Goal: Task Accomplishment & Management: Manage account settings

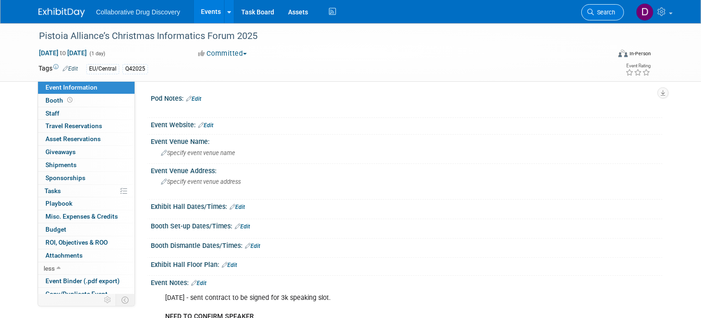
click at [599, 13] on span "Search" at bounding box center [603, 12] width 21 height 7
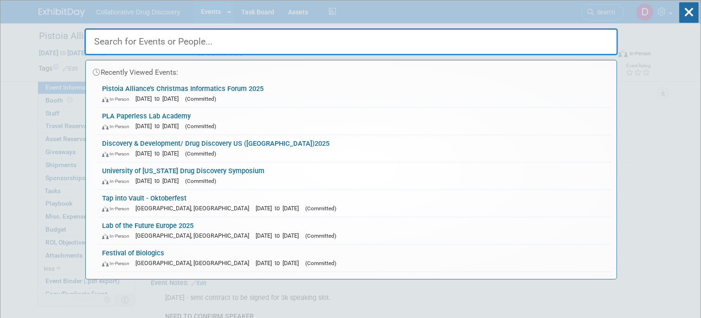
click at [200, 44] on input "text" at bounding box center [350, 41] width 533 height 27
paste input "World ADC [GEOGRAPHIC_DATA] 2025"
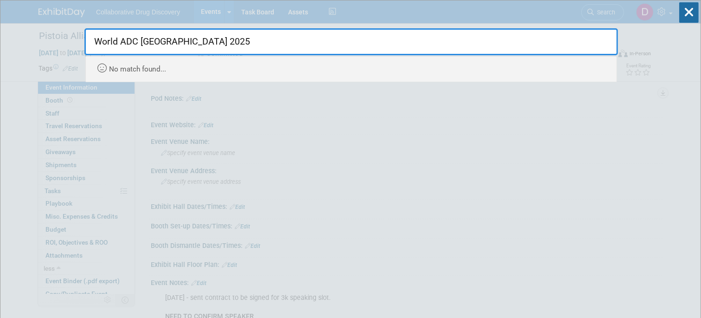
drag, startPoint x: 217, startPoint y: 48, endPoint x: 159, endPoint y: 45, distance: 57.1
click at [161, 46] on input "World ADC [GEOGRAPHIC_DATA] 2025" at bounding box center [350, 41] width 533 height 27
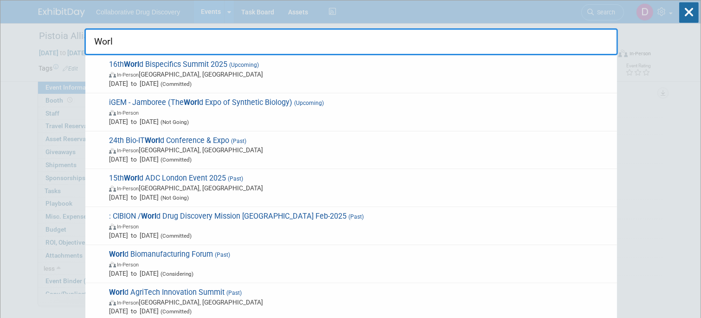
type input "Worl"
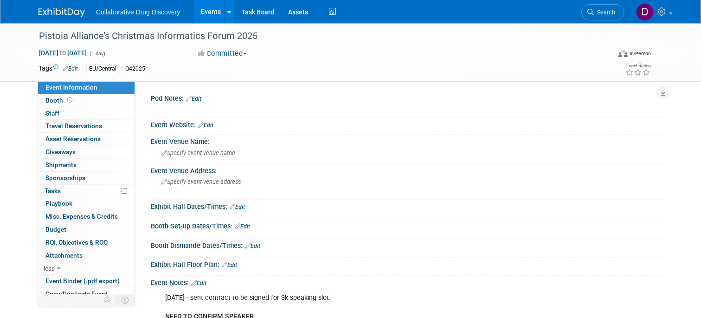
click at [68, 19] on div "Collaborative Drug Discovery Events Add Event Bulk Upload Events Shareable Even…" at bounding box center [350, 11] width 624 height 23
click at [68, 15] on img at bounding box center [61, 12] width 46 height 9
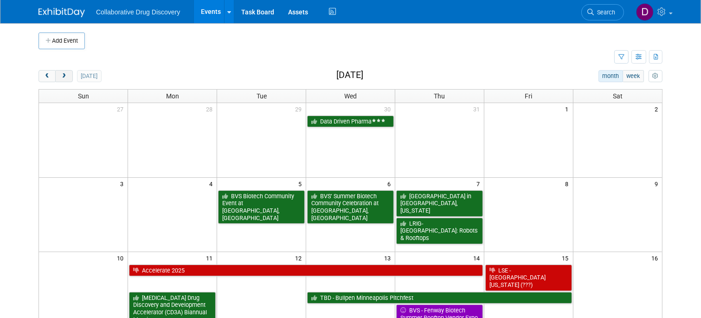
click at [59, 75] on button "next" at bounding box center [63, 76] width 17 height 12
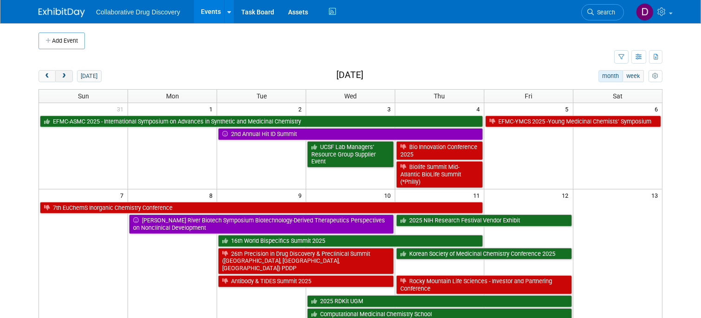
click at [59, 75] on button "next" at bounding box center [63, 76] width 17 height 12
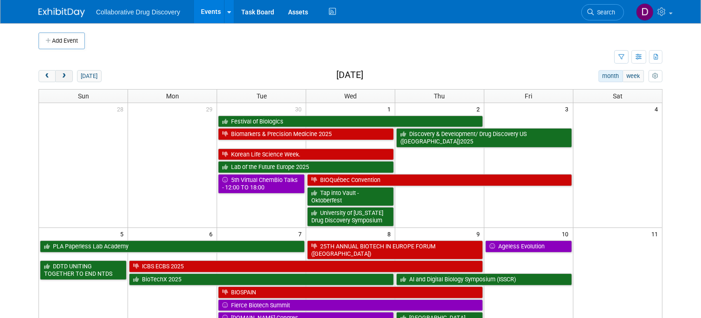
click at [60, 76] on button "next" at bounding box center [63, 76] width 17 height 12
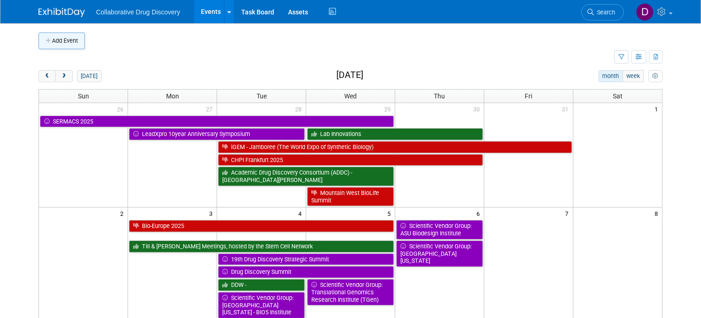
click at [47, 44] on button "Add Event" at bounding box center [61, 40] width 46 height 17
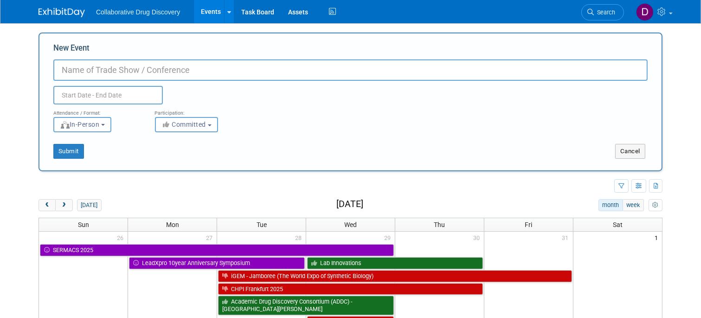
click at [163, 73] on input "New Event" at bounding box center [350, 69] width 594 height 21
paste input "World ADC [GEOGRAPHIC_DATA] 2025"
type input "World ADC [GEOGRAPHIC_DATA] 2025"
click at [91, 95] on input "text" at bounding box center [107, 95] width 109 height 19
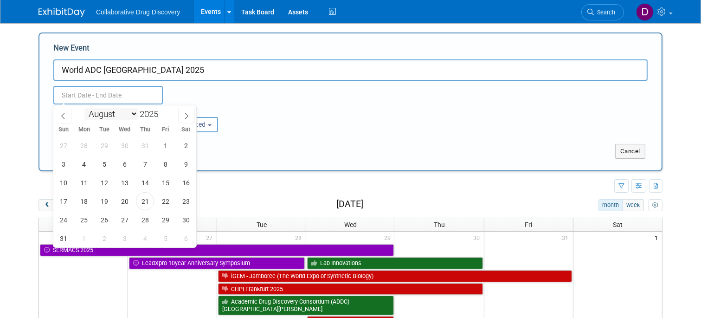
click at [104, 111] on select "January February March April May June July August September October November De…" at bounding box center [110, 114] width 53 height 12
select select "10"
click at [83, 166] on span "3" at bounding box center [84, 164] width 18 height 18
click at [147, 159] on span "6" at bounding box center [145, 164] width 18 height 18
type input "Nov 3, 2025 to Nov 6, 2025"
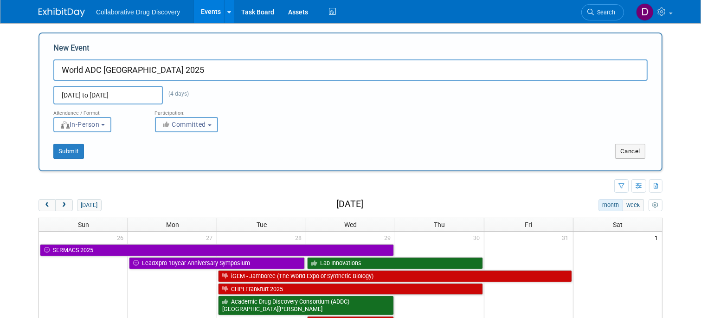
click at [181, 125] on span "Committed" at bounding box center [183, 124] width 45 height 7
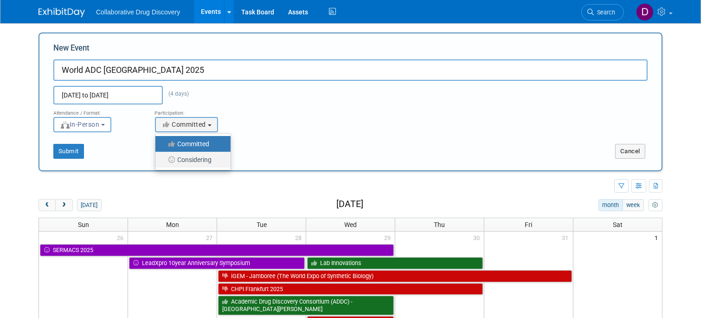
click at [185, 160] on label "Considering" at bounding box center [190, 159] width 61 height 12
click at [164, 160] on input "Considering" at bounding box center [161, 160] width 6 height 6
select select "2"
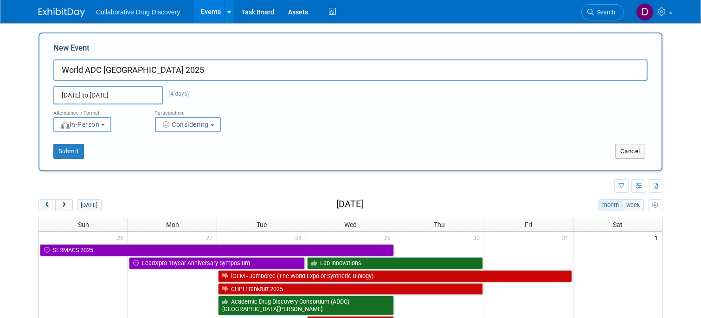
click at [43, 152] on div "Submit" at bounding box center [168, 151] width 259 height 15
click at [64, 150] on button "Submit" at bounding box center [68, 151] width 31 height 15
type input "World ADC [GEOGRAPHIC_DATA] 2025"
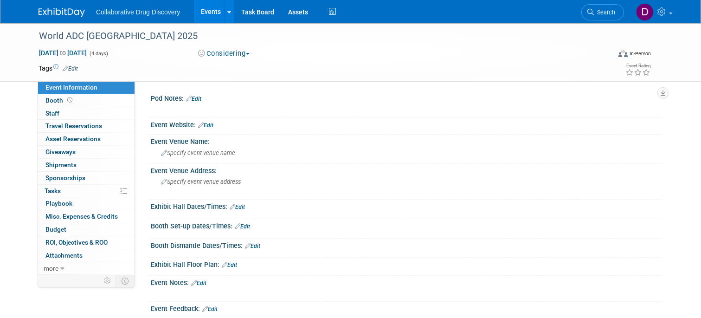
click at [81, 71] on td at bounding box center [312, 68] width 468 height 9
click at [78, 67] on link "Edit" at bounding box center [70, 68] width 15 height 6
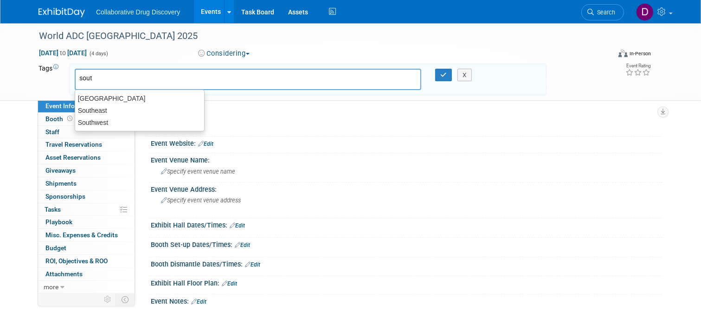
type input "south"
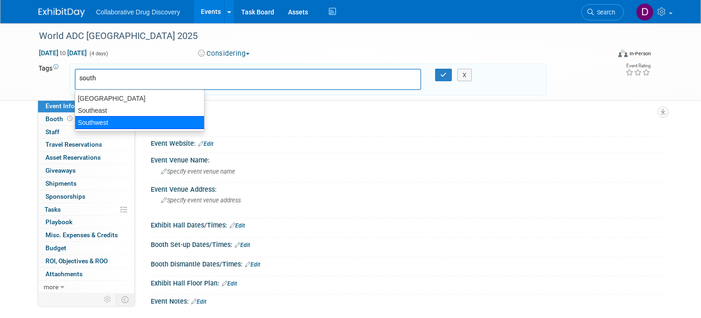
click at [133, 123] on div "Southwest" at bounding box center [140, 122] width 130 height 13
type input "Southwest"
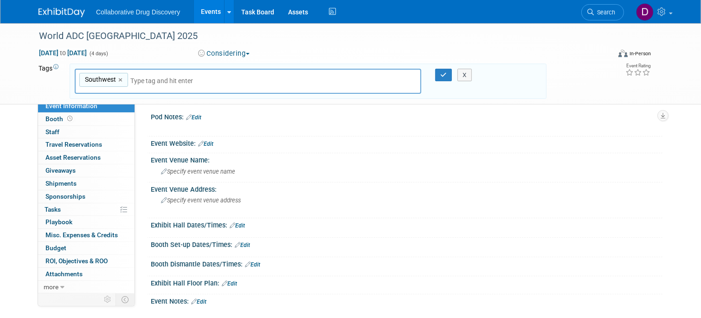
click at [329, 80] on div "Southwest Southwest ×" at bounding box center [248, 81] width 346 height 25
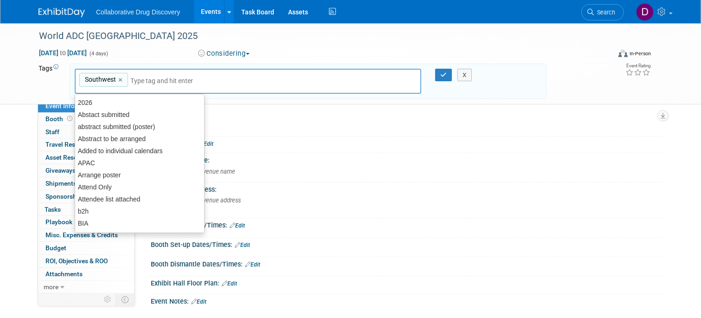
click at [327, 76] on div "Southwest Southwest ×" at bounding box center [248, 81] width 346 height 25
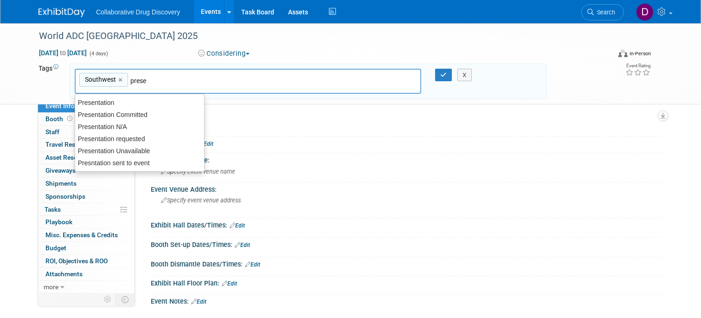
type input "presen"
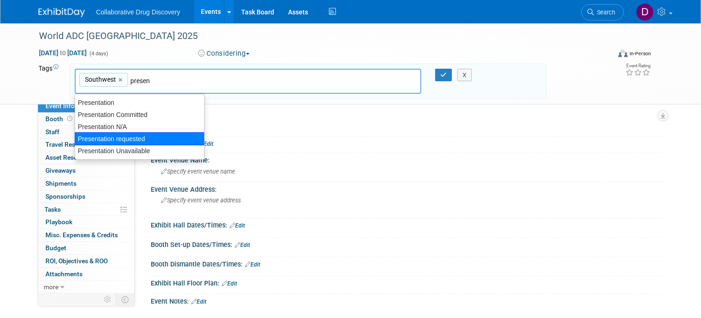
click at [176, 134] on div "Presentation requested" at bounding box center [140, 138] width 130 height 13
type input "Southwest, Presentation requested"
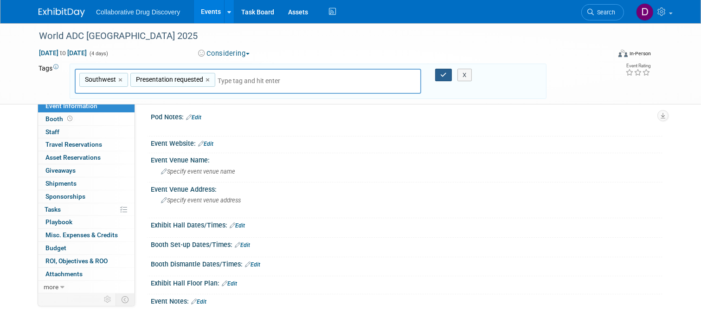
click at [440, 74] on icon "button" at bounding box center [443, 75] width 6 height 6
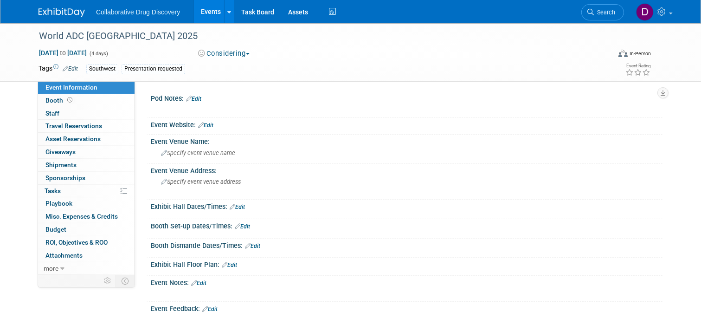
click at [210, 124] on link "Edit" at bounding box center [205, 125] width 15 height 6
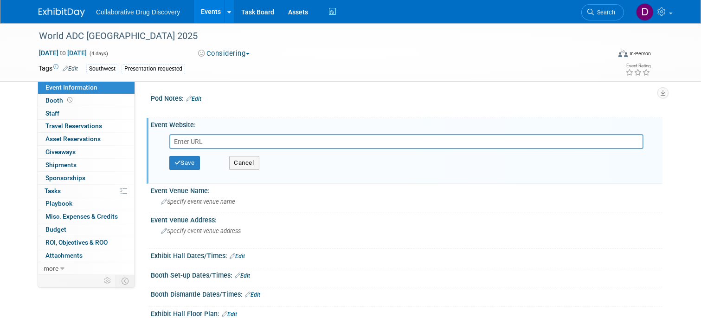
click at [197, 140] on input "text" at bounding box center [406, 141] width 474 height 15
type input "https://worldadc-usa.com/about/about-event/?utm_source=digital&utm_medium=ppc&u…"
click at [173, 161] on button "Save" at bounding box center [184, 163] width 31 height 14
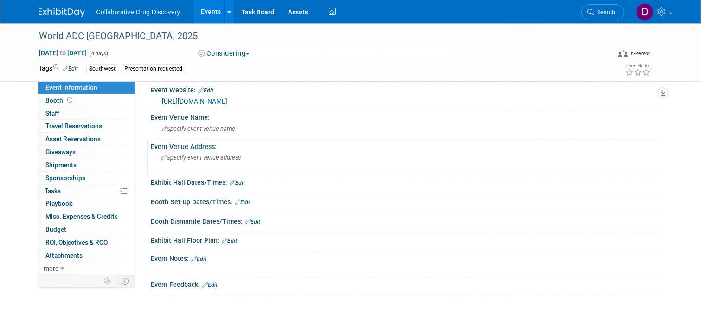
scroll to position [13, 0]
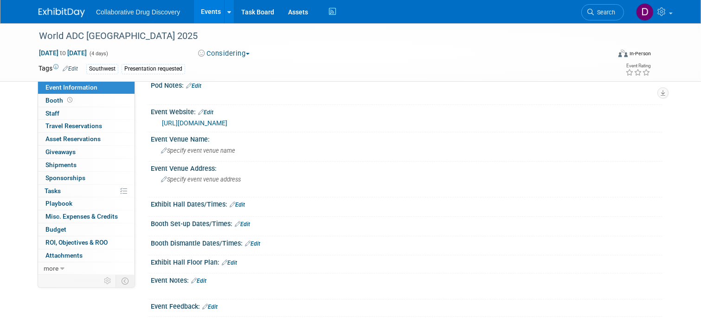
click at [221, 123] on link "https://worldadc-usa.com/about/about-event/?utm_source=digital&utm_medium=ppc&u…" at bounding box center [194, 122] width 65 height 7
click at [211, 112] on link "Edit" at bounding box center [205, 112] width 15 height 6
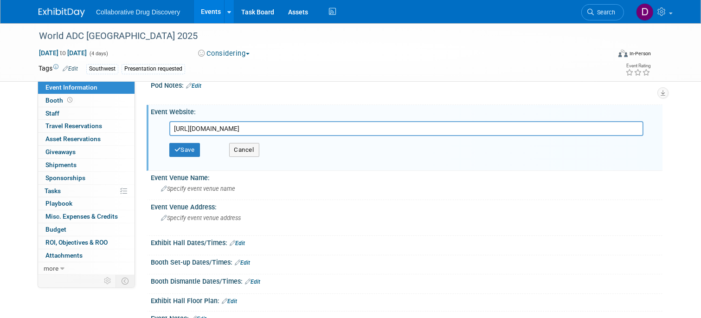
click at [187, 126] on input "https://worldadc-usa.com/about/about-event/?utm_source=digital&utm_medium=ppc&u…" at bounding box center [406, 128] width 474 height 15
type input "https://worldadc-usa.com/?utm_source=digital&utm_medium=ppc&utm_campaign=other-…"
click at [180, 153] on button "Save" at bounding box center [184, 150] width 31 height 14
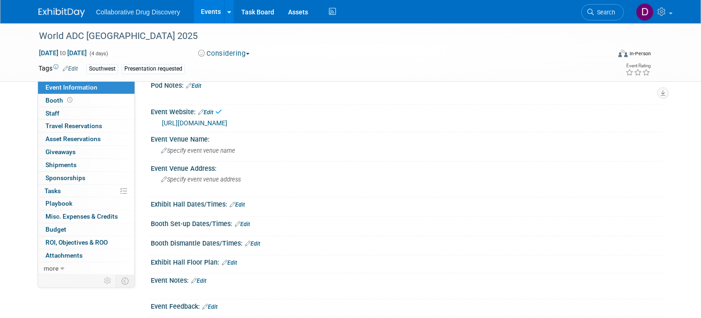
scroll to position [0, 0]
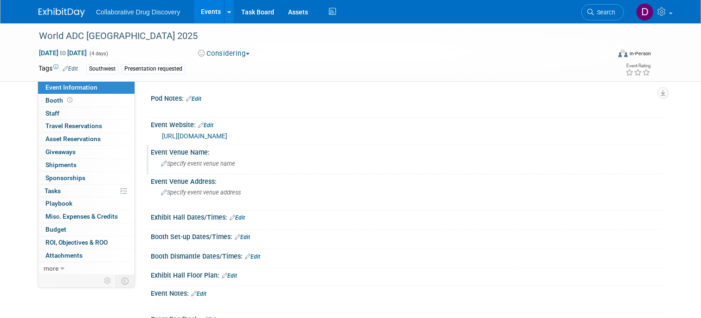
click at [202, 166] on span "Specify event venue name" at bounding box center [198, 163] width 74 height 7
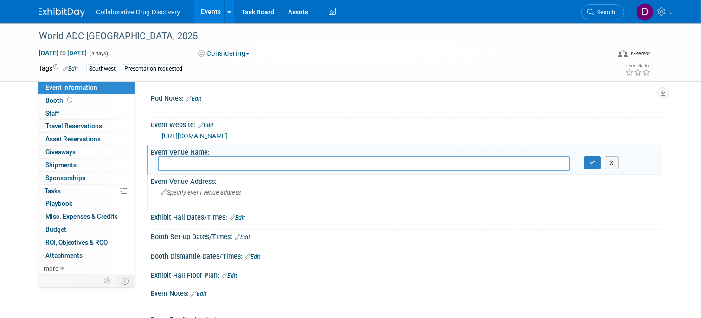
click at [204, 197] on div "Specify event venue address" at bounding box center [257, 195] width 199 height 21
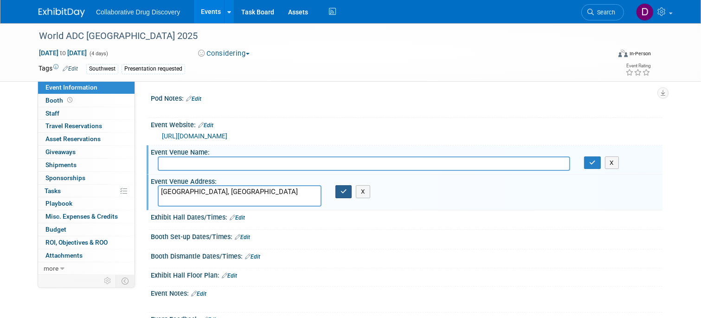
type textarea "[GEOGRAPHIC_DATA], [GEOGRAPHIC_DATA]"
click at [344, 196] on button "button" at bounding box center [343, 191] width 17 height 13
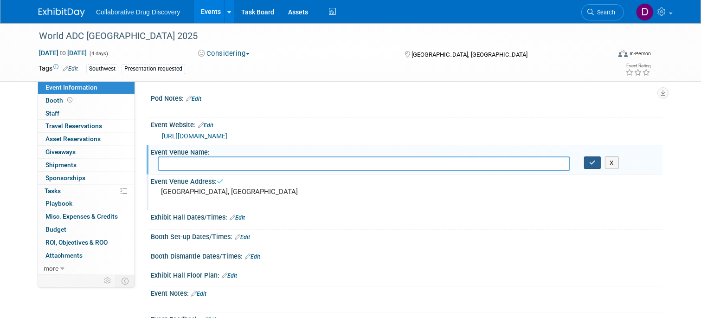
click at [589, 163] on icon "button" at bounding box center [592, 162] width 6 height 6
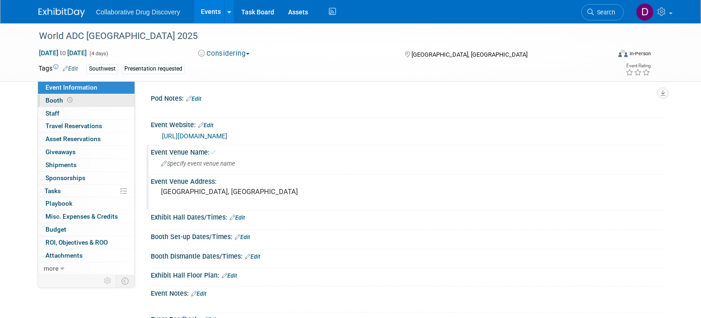
click at [93, 97] on link "Booth" at bounding box center [86, 100] width 96 height 13
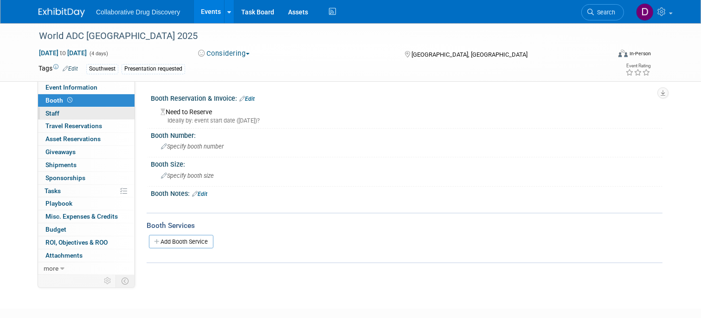
click at [77, 114] on link "0 Staff 0" at bounding box center [86, 113] width 96 height 13
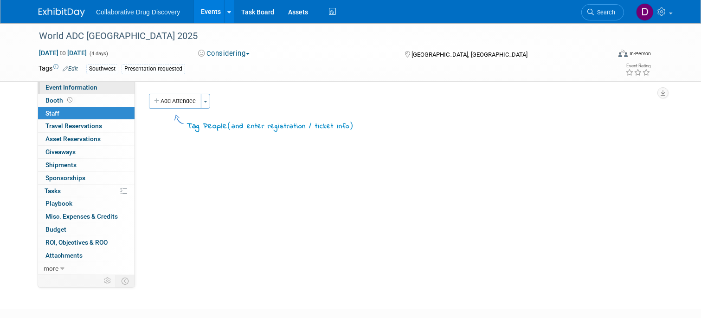
click at [94, 89] on span "Event Information" at bounding box center [71, 86] width 52 height 7
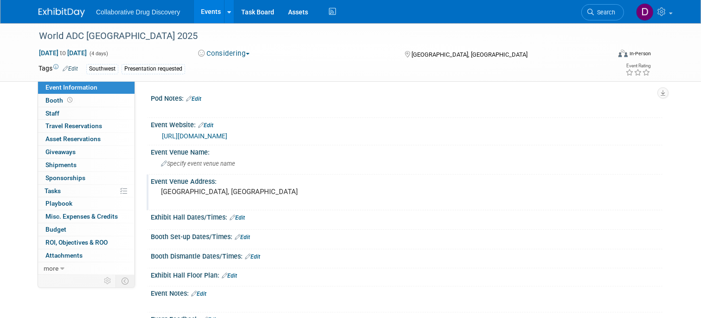
scroll to position [110, 0]
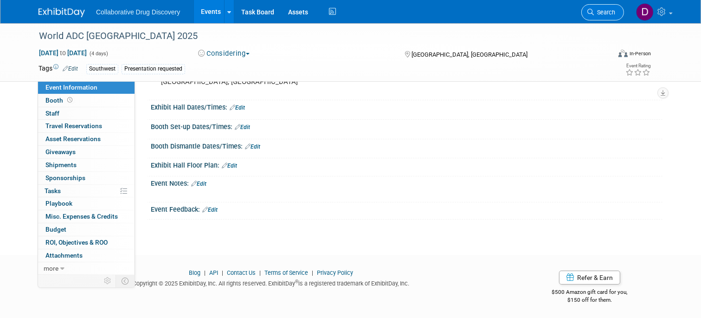
click at [598, 13] on span "Search" at bounding box center [603, 12] width 21 height 7
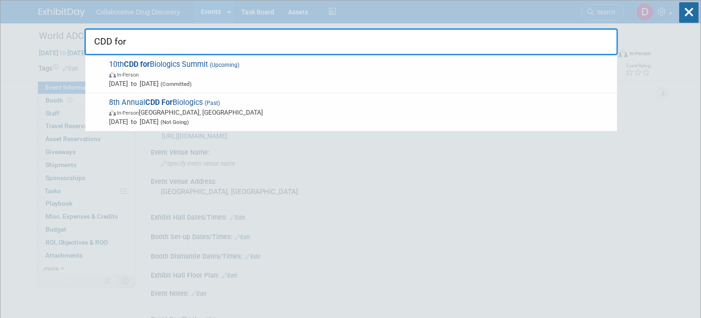
type input "CDD for"
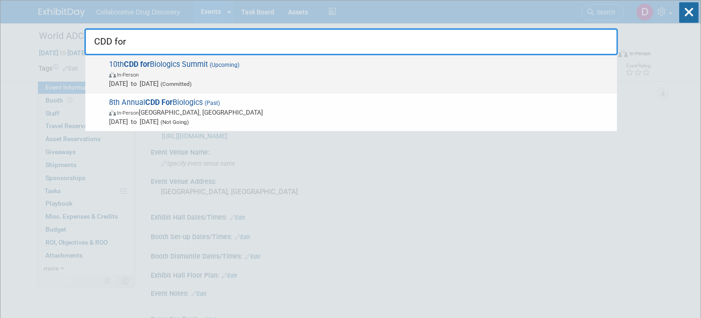
click at [363, 84] on span "Oct 14, 2025 to Oct 16, 2025 (Committed)" at bounding box center [360, 83] width 503 height 9
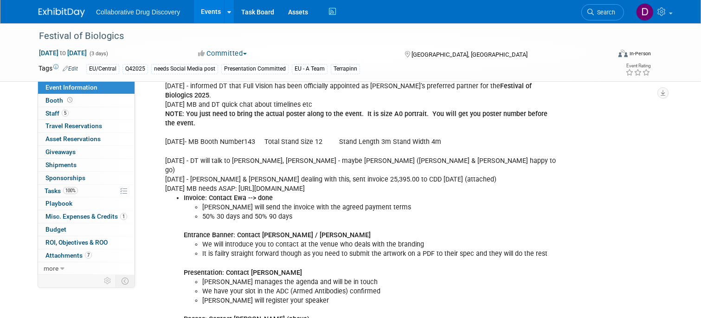
scroll to position [1088, 0]
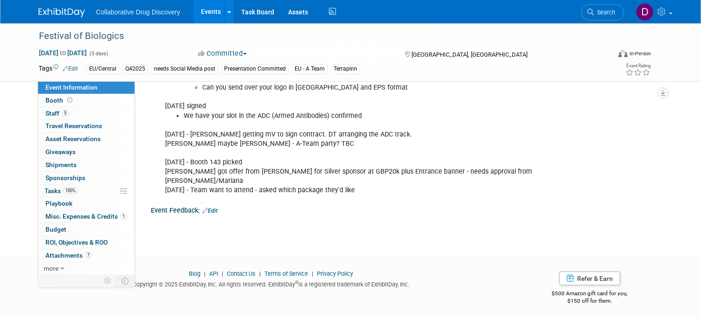
click at [71, 11] on img at bounding box center [61, 12] width 46 height 9
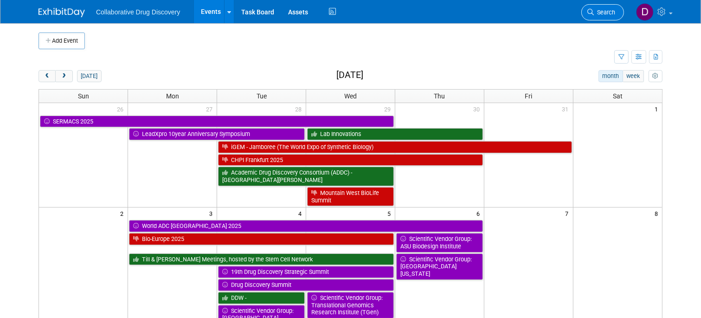
click at [602, 9] on span "Search" at bounding box center [603, 12] width 21 height 7
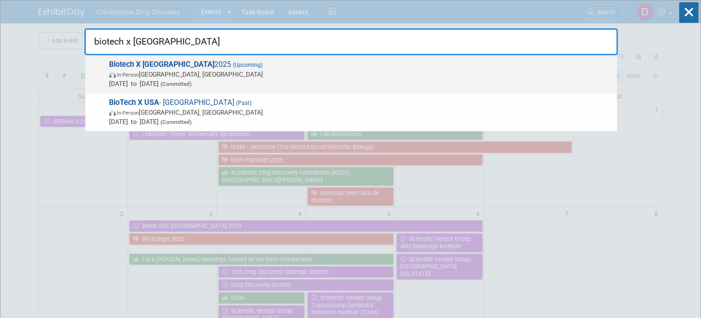
scroll to position [9, 0]
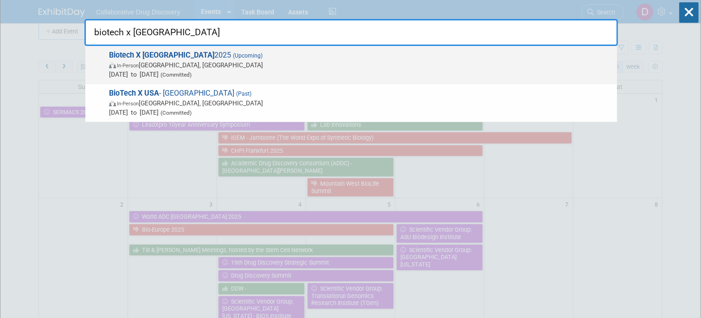
type input "biotech x [GEOGRAPHIC_DATA]"
click at [238, 70] on span "[DATE] to [DATE] (Committed)" at bounding box center [360, 74] width 503 height 9
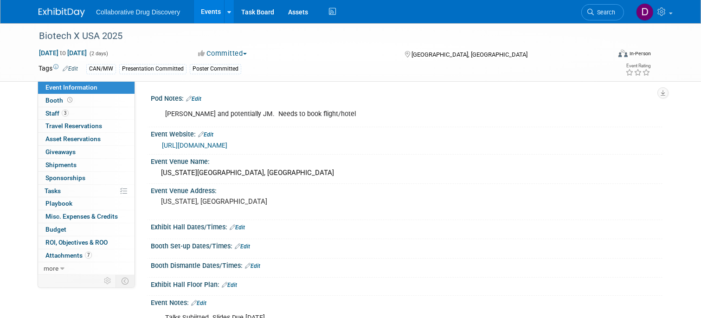
click at [62, 13] on img at bounding box center [61, 12] width 46 height 9
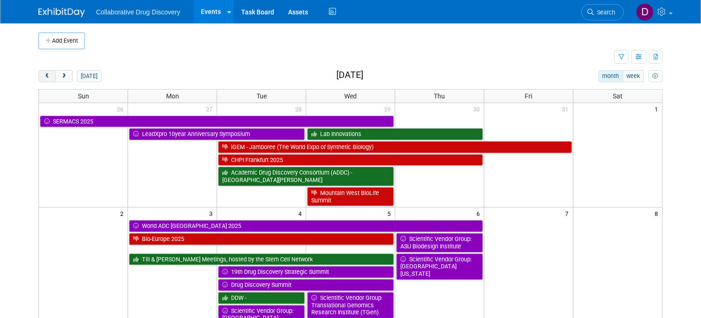
click at [45, 76] on span "prev" at bounding box center [47, 76] width 7 height 6
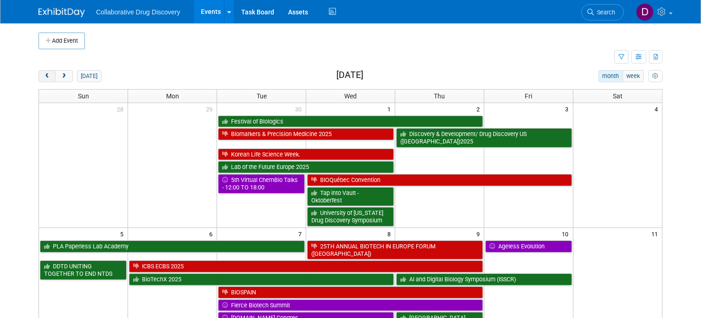
click at [45, 76] on span "prev" at bounding box center [47, 76] width 7 height 6
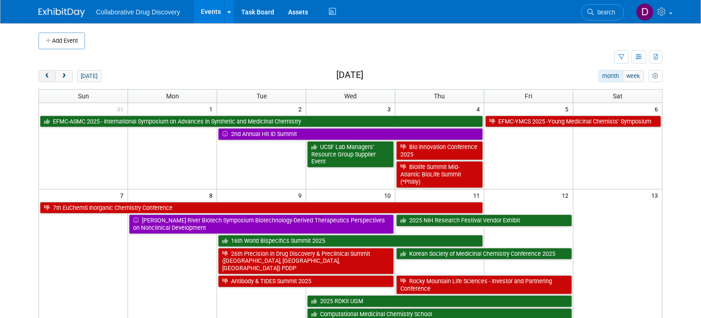
click at [45, 76] on span "prev" at bounding box center [47, 76] width 7 height 6
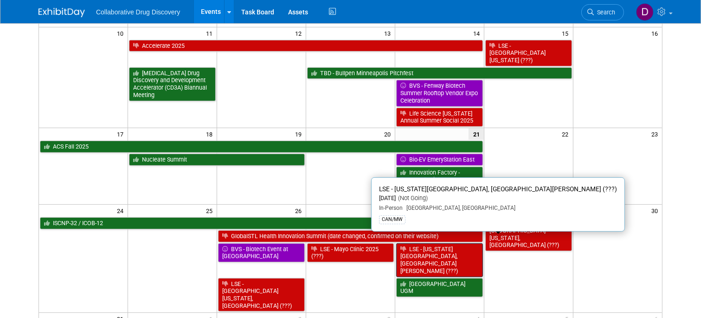
scroll to position [185, 0]
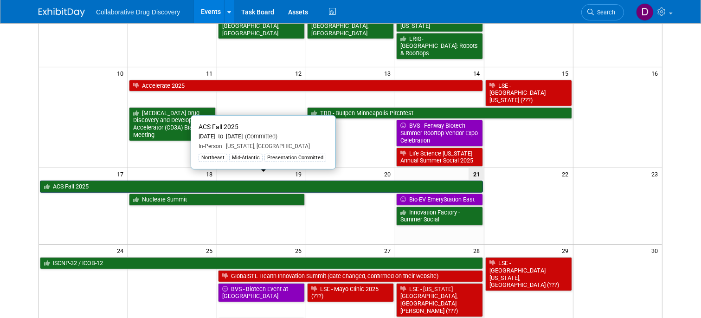
click at [144, 180] on link "ACS Fall 2025" at bounding box center [261, 186] width 443 height 12
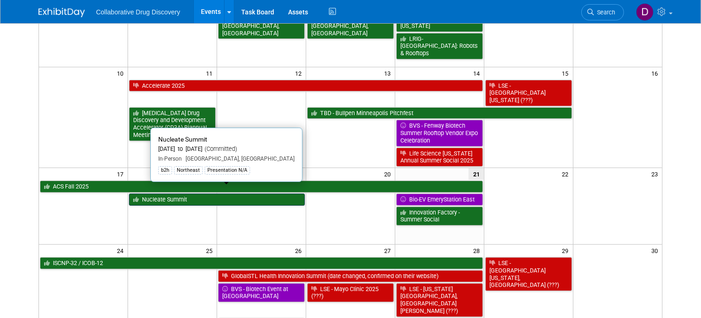
click at [228, 193] on link "Nucleate Summit" at bounding box center [217, 199] width 176 height 12
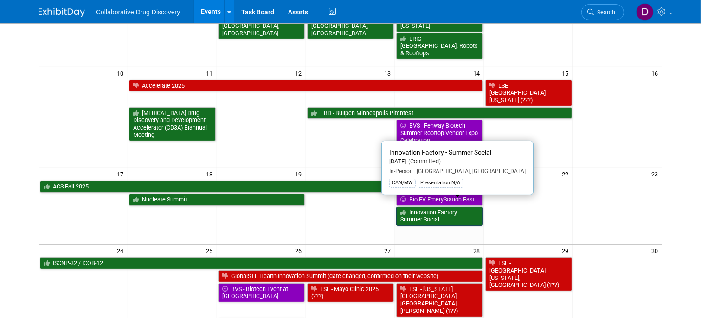
click at [424, 209] on link "Innovation Factory - Summer Social" at bounding box center [439, 215] width 87 height 19
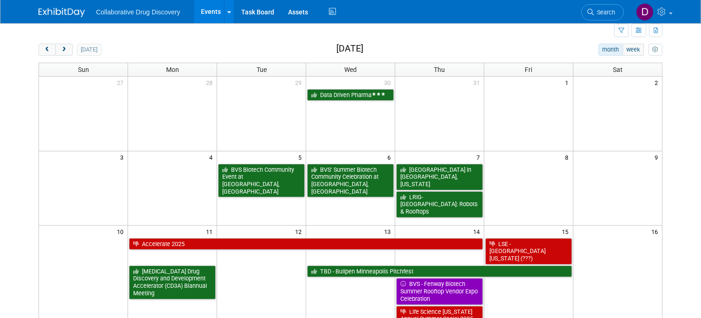
scroll to position [0, 0]
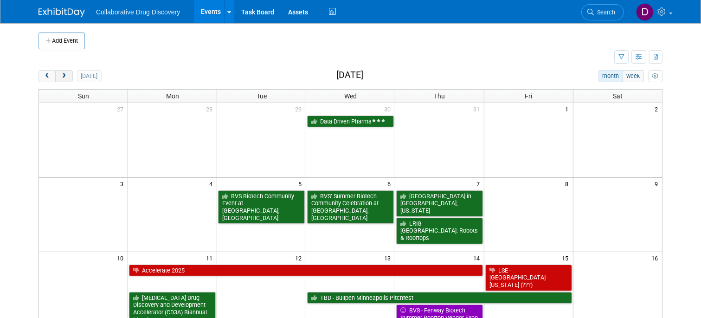
click at [63, 76] on span "next" at bounding box center [63, 76] width 7 height 6
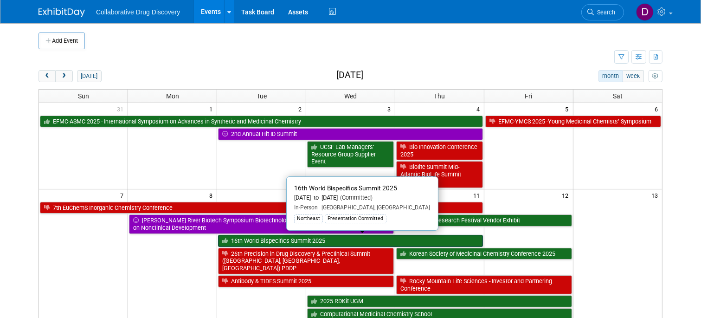
click at [395, 238] on link "16th World Bispecifics Summit 2025" at bounding box center [350, 241] width 265 height 12
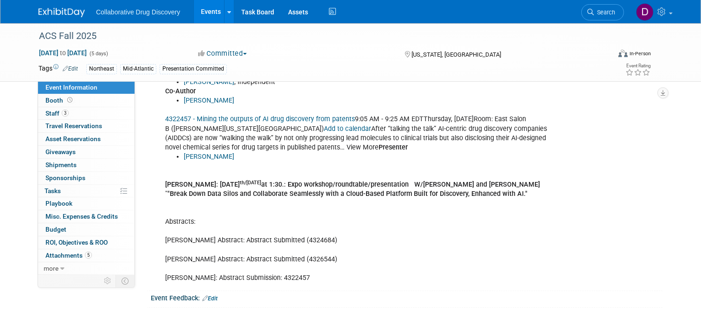
scroll to position [436, 0]
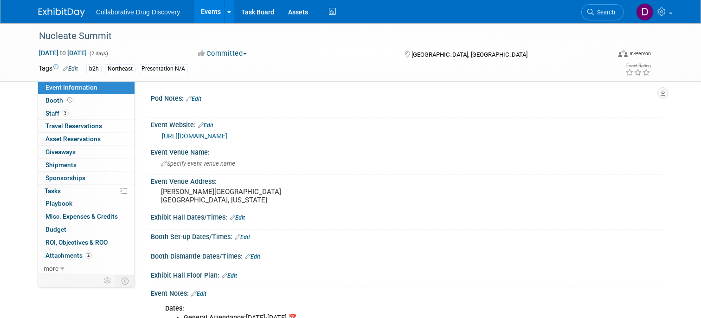
scroll to position [156, 0]
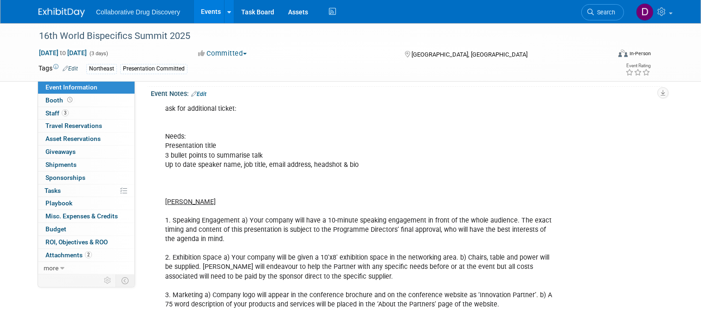
scroll to position [204, 0]
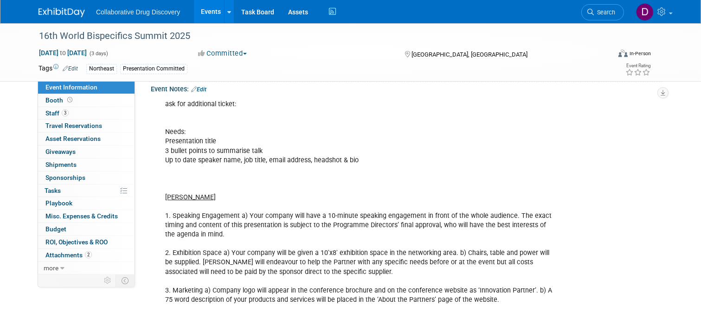
click at [203, 93] on link "Edit" at bounding box center [198, 89] width 15 height 6
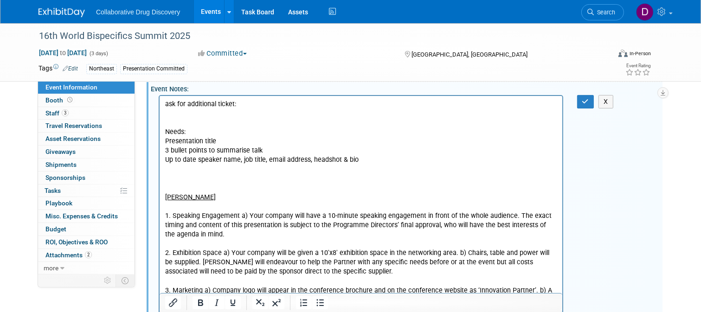
scroll to position [0, 0]
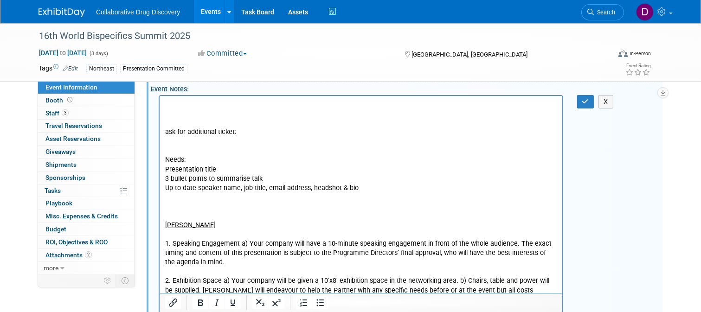
click at [190, 103] on p "Rich Text Area. Press ALT-0 for help." at bounding box center [361, 104] width 392 height 9
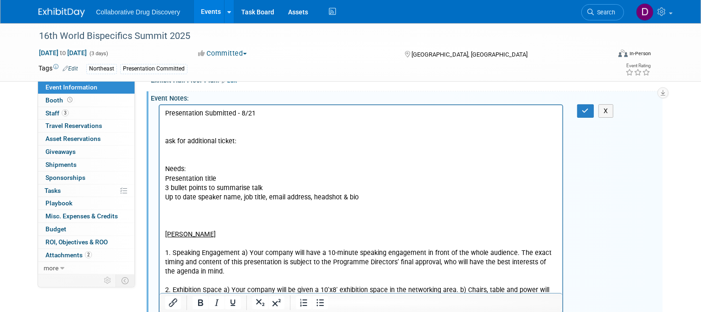
click at [291, 123] on p "Rich Text Area. Press ALT-0 for help." at bounding box center [361, 122] width 392 height 9
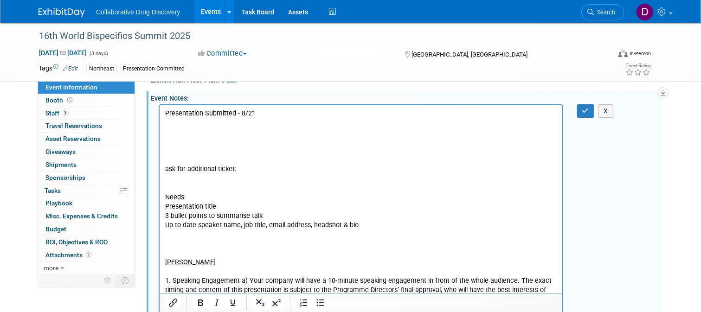
click at [201, 136] on p "Rich Text Area. Press ALT-0 for help." at bounding box center [361, 131] width 392 height 9
click at [214, 168] on p "ask for additional ticket: Needs: Presentation title 3 bullet points to summari…" at bounding box center [361, 304] width 392 height 279
click at [173, 127] on p "Rich Text Area. Press ALT-0 for help." at bounding box center [361, 131] width 392 height 9
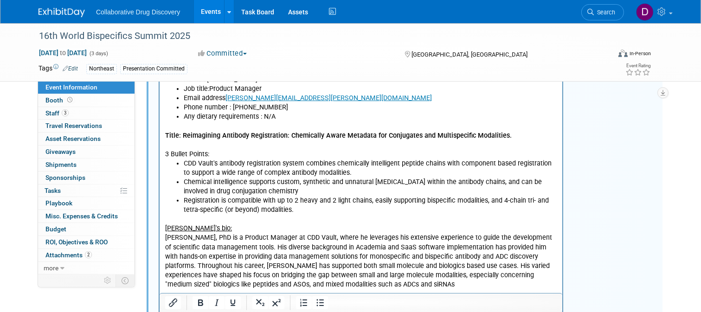
scroll to position [260, 0]
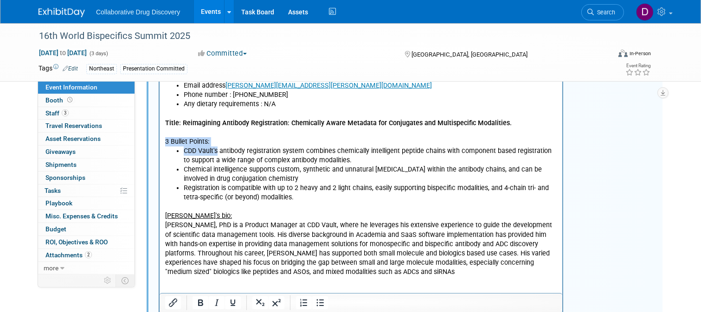
drag, startPoint x: 164, startPoint y: 141, endPoint x: 217, endPoint y: 148, distance: 53.8
click at [217, 148] on body "Presentation Submitted - 8/21 Name : Bobby Kotak-Thorne Job title: Product Mana…" at bounding box center [360, 309] width 393 height 530
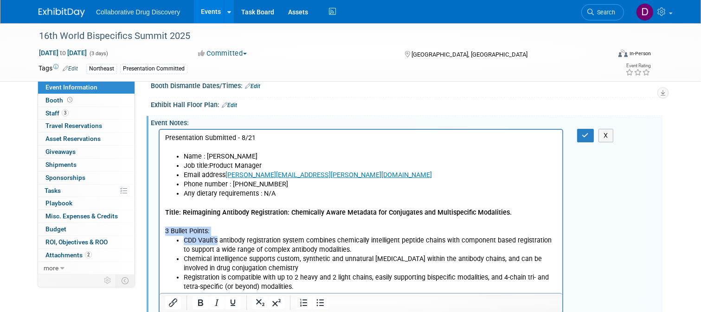
scroll to position [166, 0]
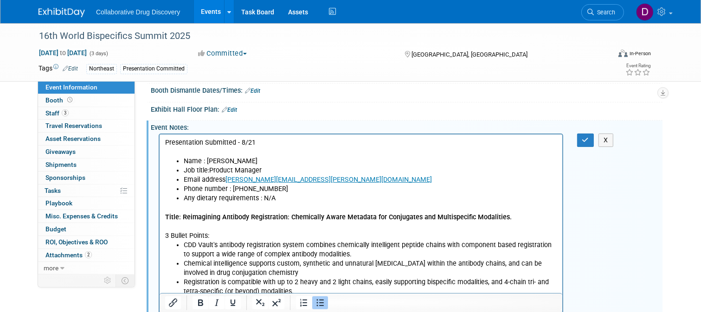
click at [230, 199] on li "Any dietary requirements : N/A" at bounding box center [369, 198] width 373 height 9
click at [264, 146] on p "Presentation Submitted - 8/21" at bounding box center [361, 142] width 392 height 9
click at [235, 140] on p "Presentation Submitted - 8/21" at bounding box center [361, 142] width 392 height 9
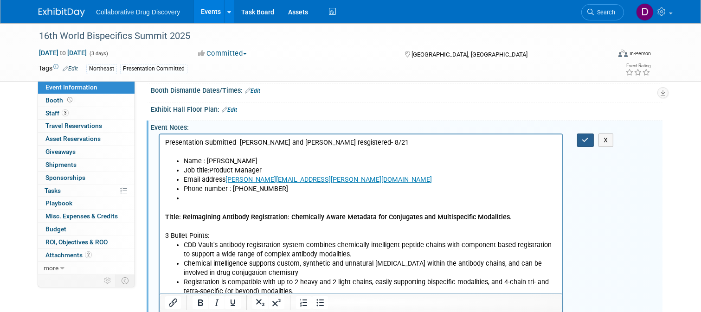
click at [582, 143] on icon "button" at bounding box center [585, 140] width 7 height 6
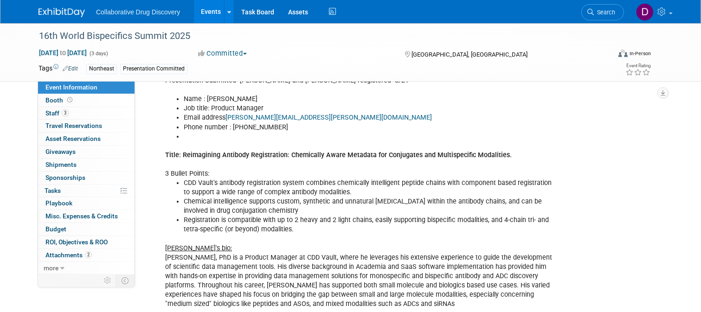
scroll to position [136, 0]
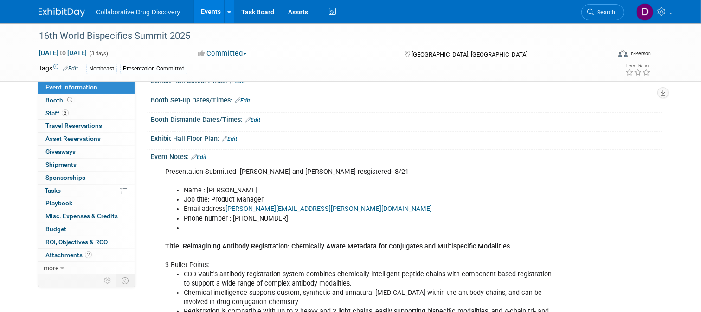
click at [204, 160] on link "Edit" at bounding box center [198, 157] width 15 height 6
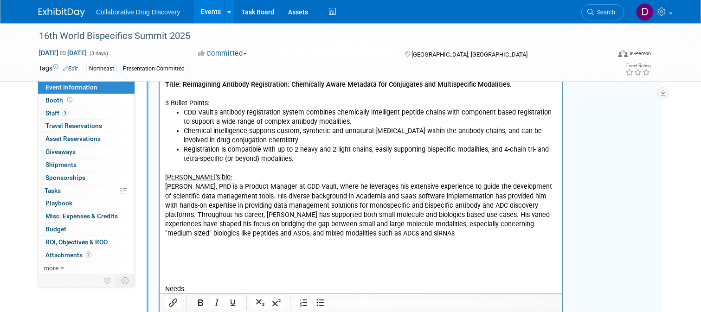
scroll to position [375, 0]
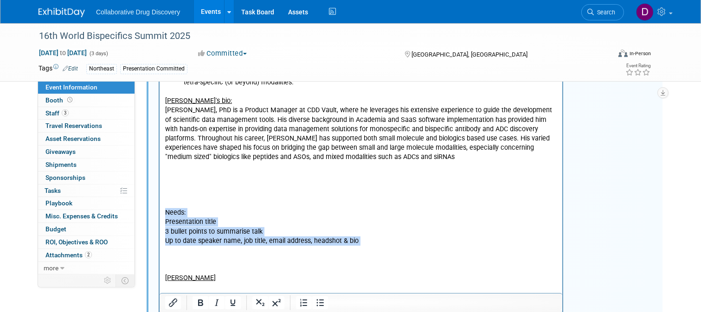
drag, startPoint x: 356, startPoint y: 245, endPoint x: 147, endPoint y: 210, distance: 211.0
click at [159, 210] on html "Presentation Submitted Ralf and Bobby resgistered- 8/21 Name : Bobby Kotak-Thor…" at bounding box center [360, 193] width 402 height 534
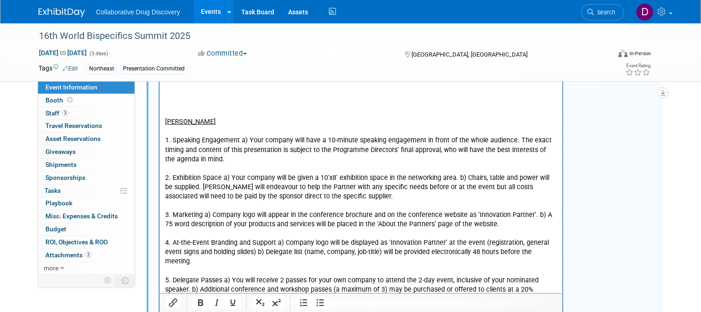
scroll to position [447, 0]
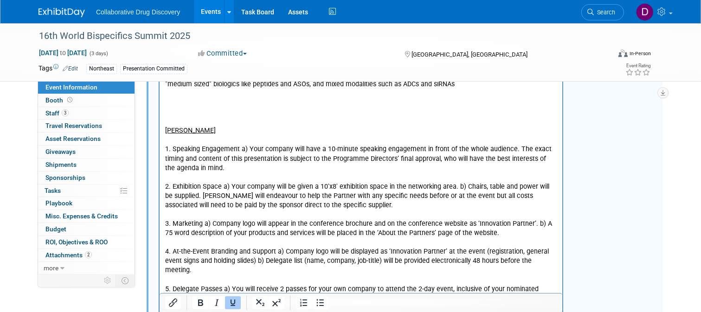
drag, startPoint x: 173, startPoint y: 131, endPoint x: 137, endPoint y: 129, distance: 36.2
click at [159, 129] on html "Presentation Submitted Ralf and Bobby resgistered- 8/21 Name : Bobby Kotak-Thor…" at bounding box center [360, 83] width 402 height 460
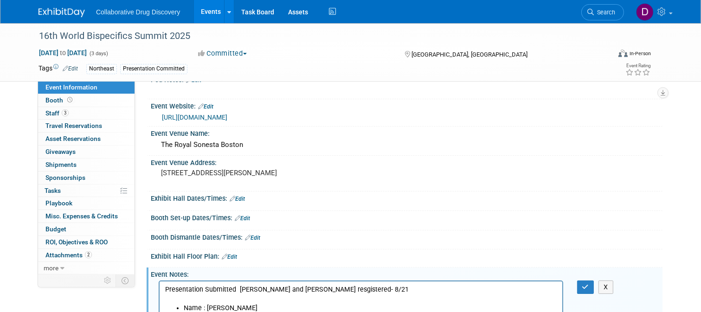
scroll to position [28, 0]
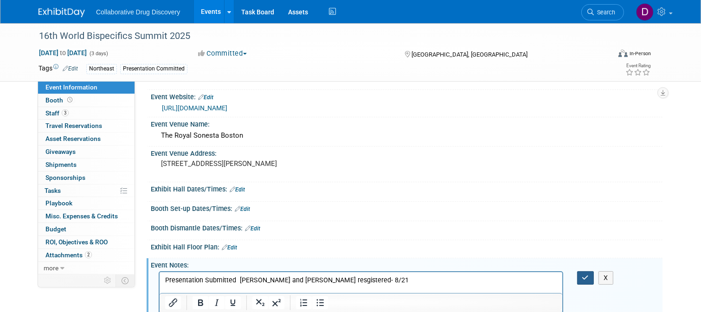
click at [585, 285] on button "button" at bounding box center [585, 277] width 17 height 13
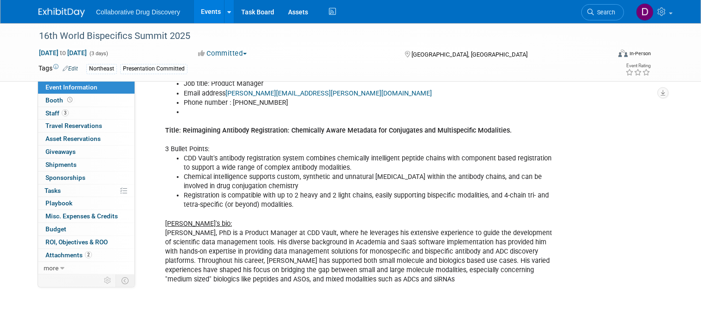
scroll to position [561, 0]
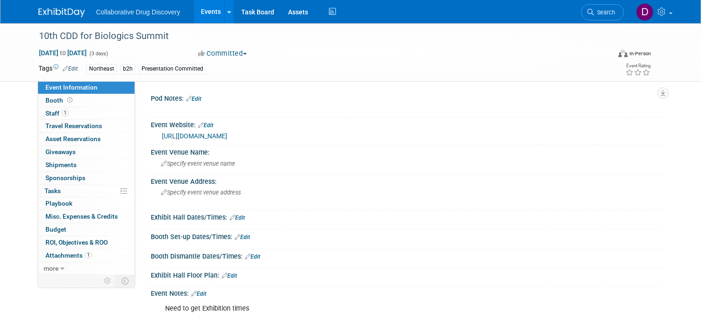
click at [227, 137] on link "[URL][DOMAIN_NAME]" at bounding box center [194, 135] width 65 height 7
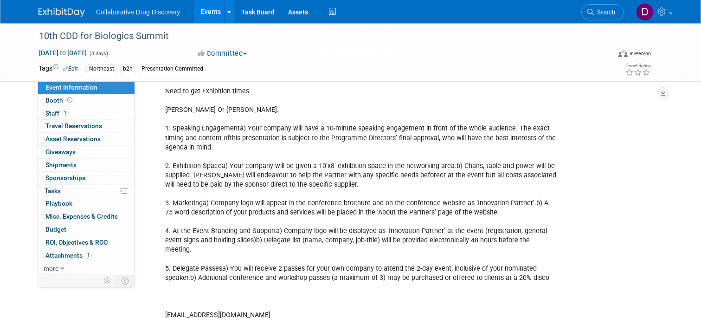
scroll to position [297, 0]
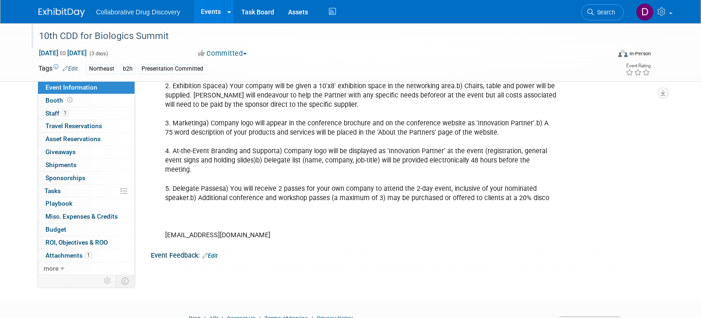
click at [133, 35] on div "10th CDD for Biologics Summit" at bounding box center [317, 36] width 563 height 17
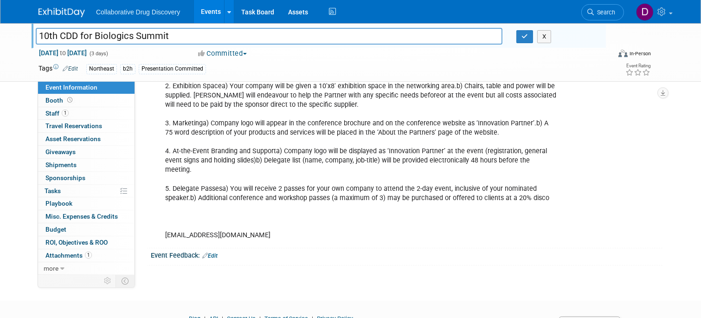
click at [133, 35] on input "10th CDD for Biologics Summit" at bounding box center [269, 36] width 466 height 16
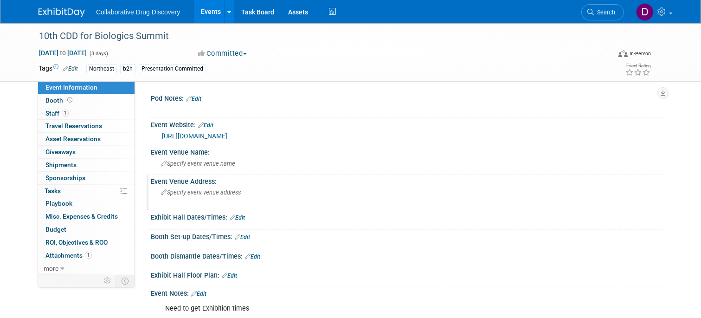
scroll to position [5, 0]
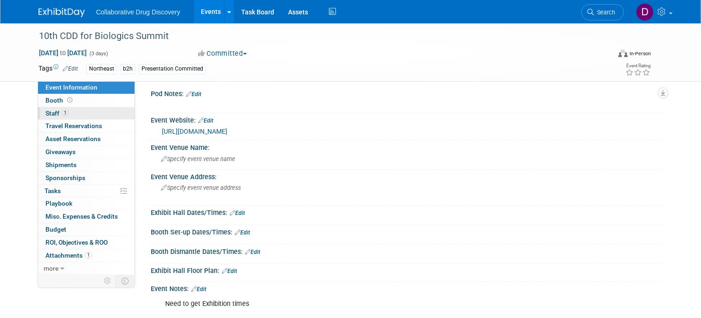
click at [63, 110] on span "1" at bounding box center [65, 112] width 7 height 7
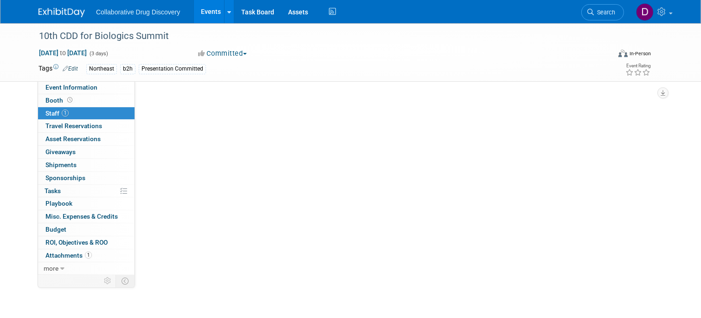
scroll to position [0, 0]
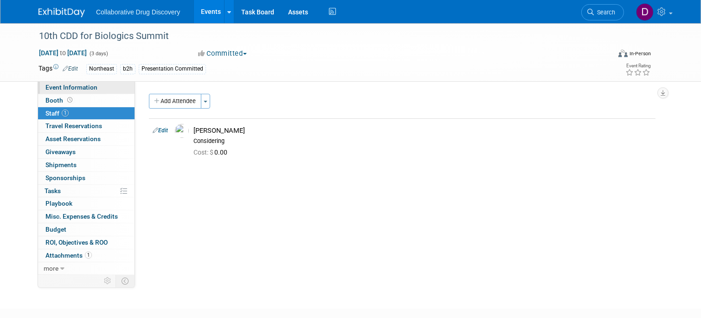
click at [71, 89] on span "Event Information" at bounding box center [71, 86] width 52 height 7
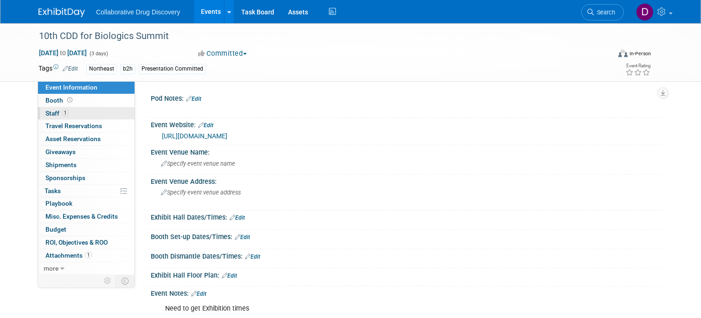
click at [73, 115] on link "1 Staff 1" at bounding box center [86, 113] width 96 height 13
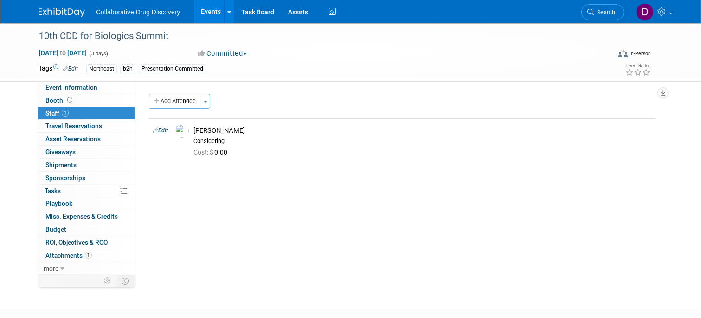
drag, startPoint x: 175, startPoint y: 100, endPoint x: 185, endPoint y: 104, distance: 11.3
click at [175, 100] on button "Add Attendee" at bounding box center [175, 101] width 52 height 15
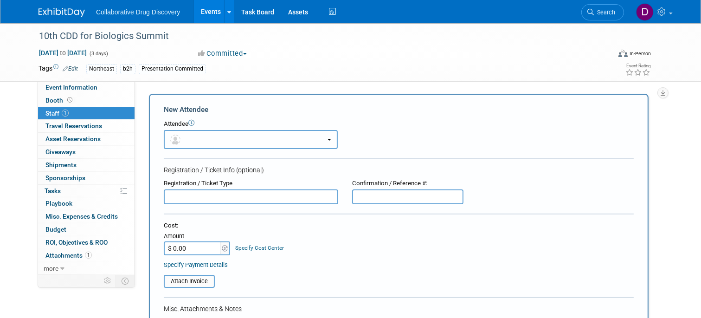
click at [211, 134] on button "button" at bounding box center [251, 139] width 174 height 19
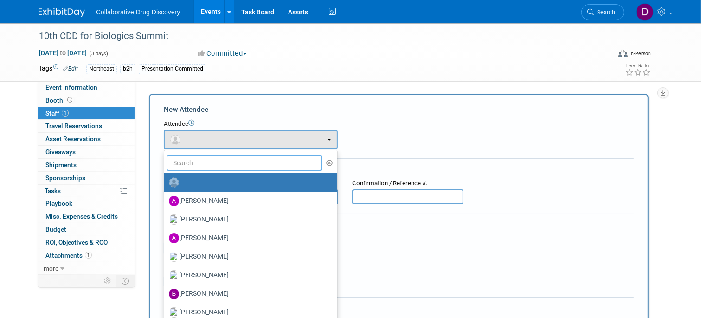
click at [199, 163] on input "text" at bounding box center [243, 163] width 155 height 16
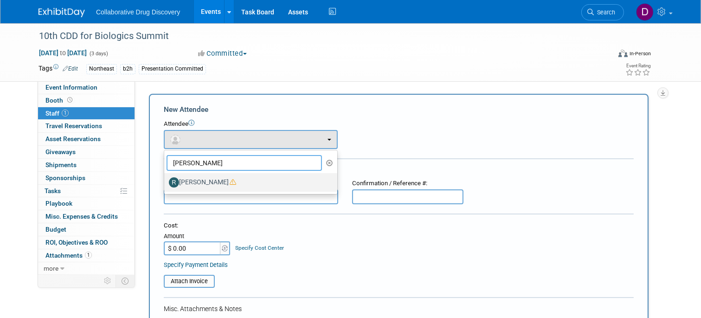
type input "[PERSON_NAME]"
click at [199, 185] on label "[PERSON_NAME]" at bounding box center [248, 182] width 159 height 15
click at [166, 184] on input "[PERSON_NAME]" at bounding box center [162, 181] width 6 height 6
select select "2e6b1c80-7ee5-42b7-9c12-483942908160"
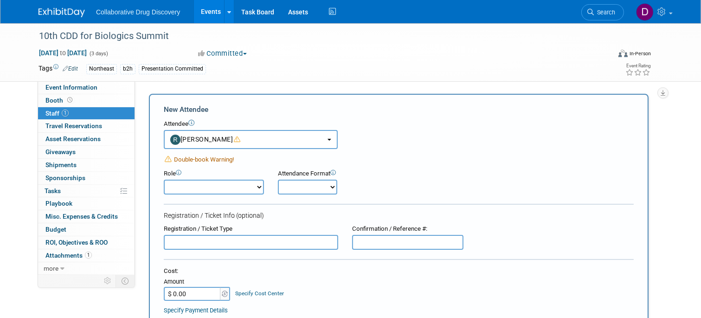
click at [57, 13] on img at bounding box center [61, 12] width 46 height 9
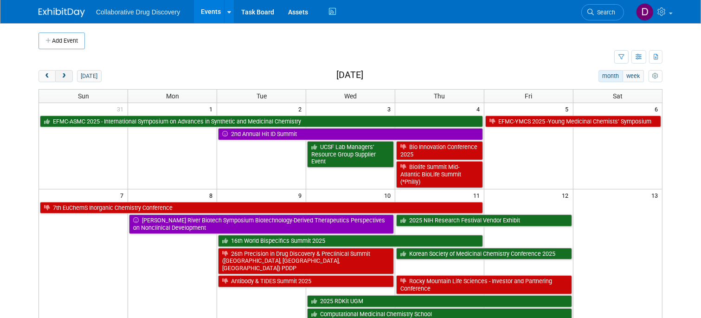
click at [70, 74] on button "next" at bounding box center [63, 76] width 17 height 12
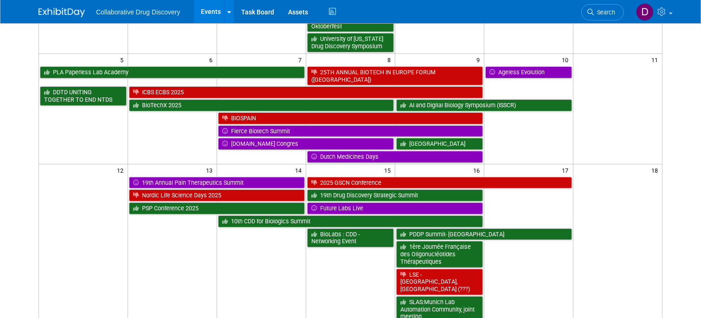
scroll to position [211, 0]
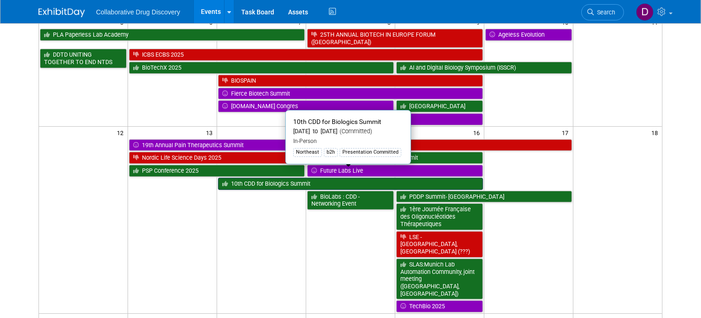
click at [259, 178] on link "10th CDD for Biologics Summit" at bounding box center [350, 184] width 265 height 12
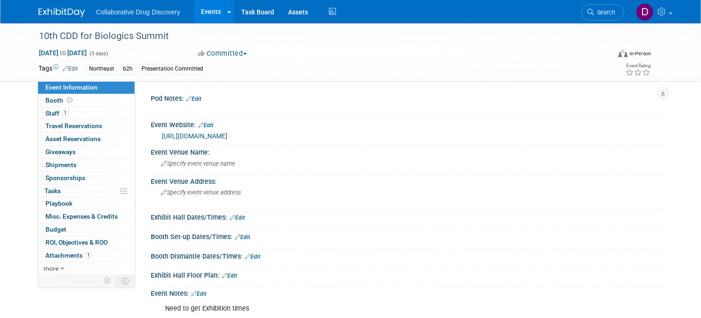
scroll to position [143, 0]
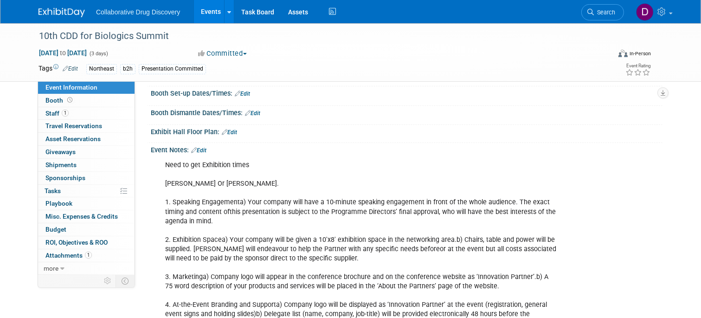
click at [201, 155] on div "Event Notes: Edit" at bounding box center [406, 149] width 511 height 12
click at [204, 153] on link "Edit" at bounding box center [198, 150] width 15 height 6
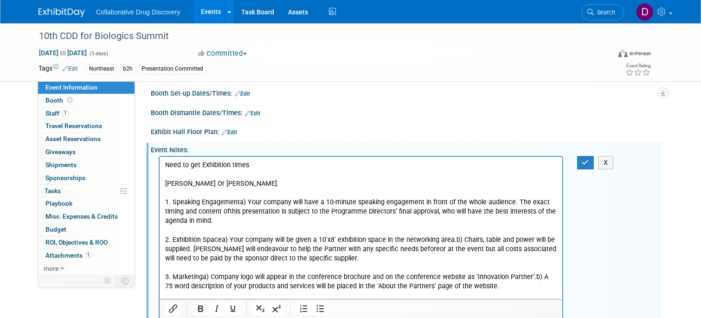
scroll to position [0, 0]
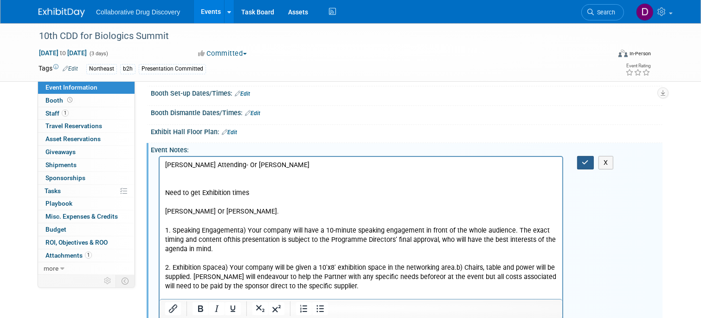
click at [584, 169] on button "button" at bounding box center [585, 162] width 17 height 13
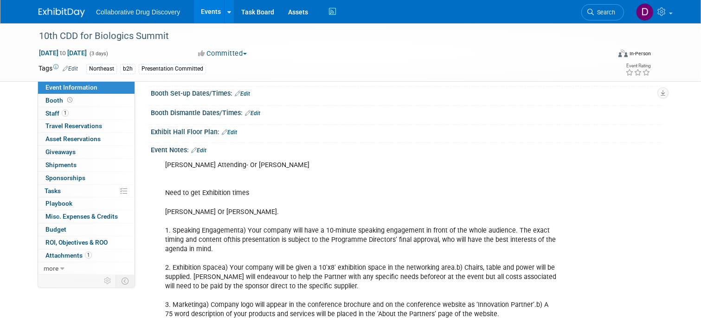
click at [204, 153] on link "Edit" at bounding box center [198, 150] width 15 height 6
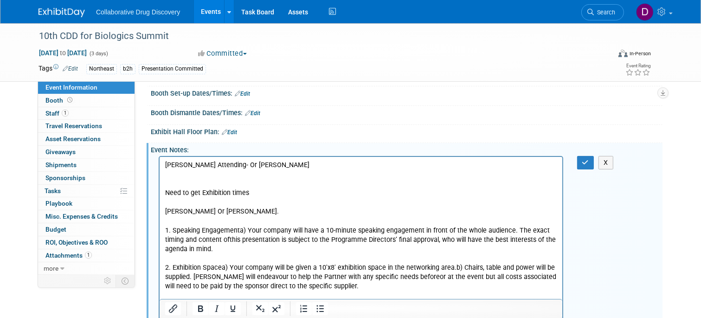
click at [248, 163] on p "Ryan Attending- Or Ralf Need to get Exhibition times James Or Mitchell. 1. Spea…" at bounding box center [361, 290] width 392 height 261
click at [319, 191] on p "Ryan Attending- Or Ralf - 8/20 Need to get Exhibition times James Or Mitchell. …" at bounding box center [361, 290] width 392 height 261
click at [587, 166] on icon "button" at bounding box center [585, 162] width 7 height 6
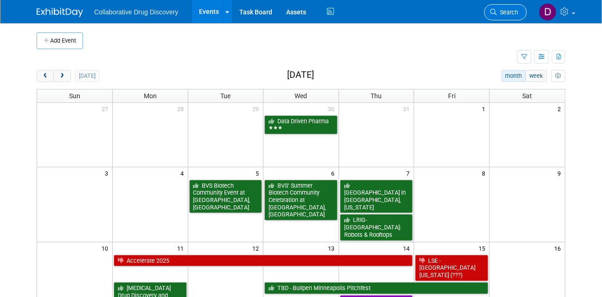
click at [506, 17] on link "Search" at bounding box center [505, 12] width 43 height 16
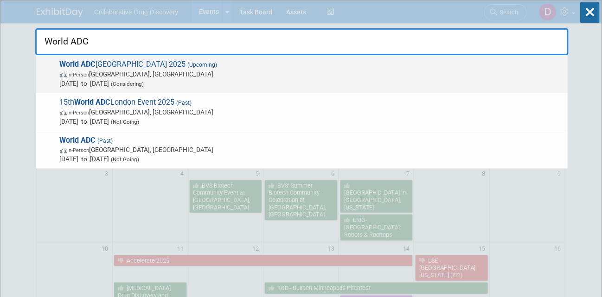
type input "World ADC"
click at [162, 77] on span "In-Person [GEOGRAPHIC_DATA], [GEOGRAPHIC_DATA]" at bounding box center [311, 74] width 503 height 9
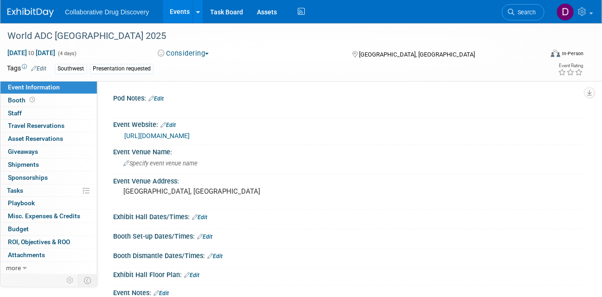
click at [187, 133] on link "[URL][DOMAIN_NAME]" at bounding box center [156, 135] width 65 height 7
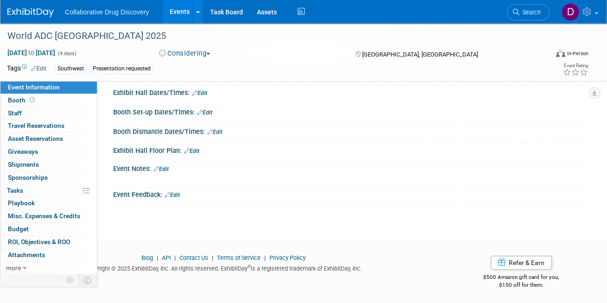
scroll to position [120, 0]
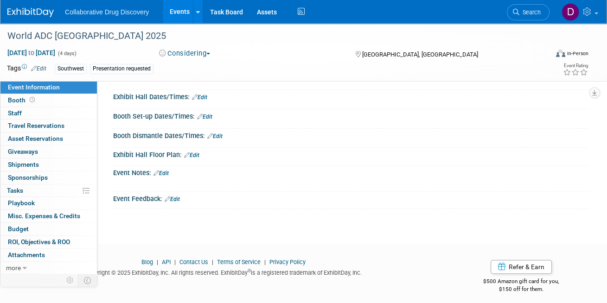
click at [159, 167] on div "Event Notes: Edit" at bounding box center [350, 172] width 475 height 12
click at [165, 173] on link "Edit" at bounding box center [160, 173] width 15 height 6
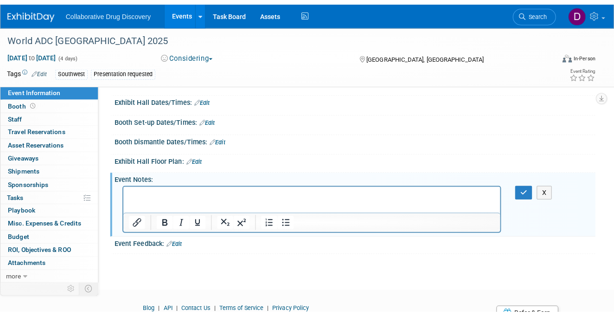
scroll to position [0, 0]
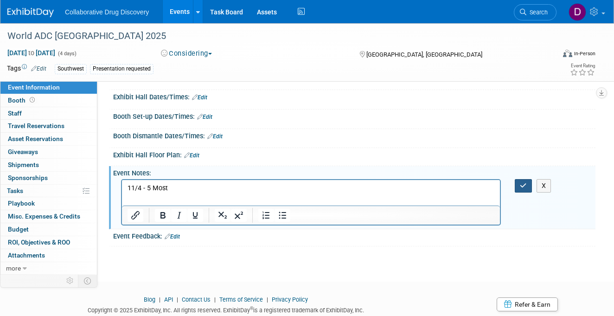
click at [519, 183] on button "button" at bounding box center [523, 185] width 17 height 13
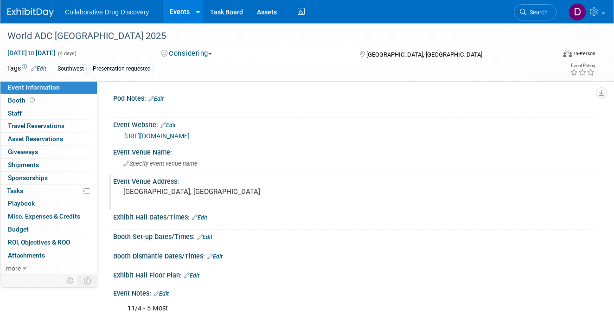
scroll to position [121, 0]
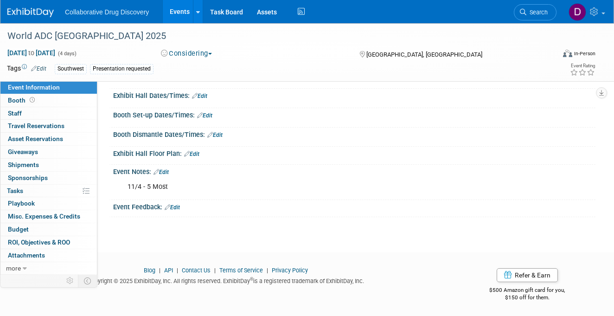
click at [161, 171] on link "Edit" at bounding box center [160, 172] width 15 height 6
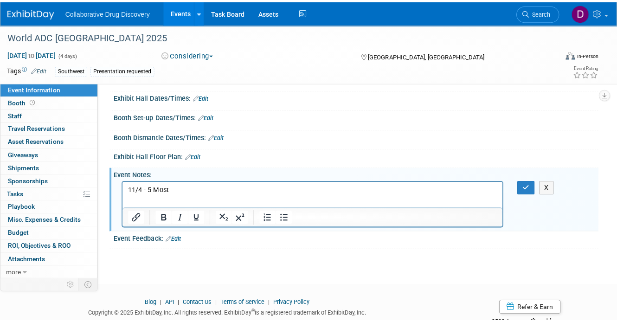
scroll to position [0, 0]
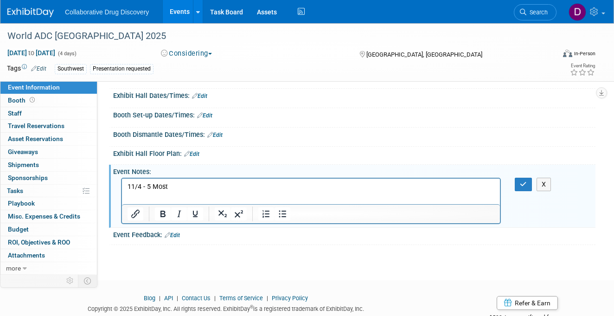
click at [161, 184] on p "11/4 - 5 Most" at bounding box center [310, 186] width 367 height 9
drag, startPoint x: 170, startPoint y: 186, endPoint x: 97, endPoint y: 185, distance: 72.8
click at [122, 185] on html "11/4 - 5 Most" at bounding box center [311, 184] width 378 height 13
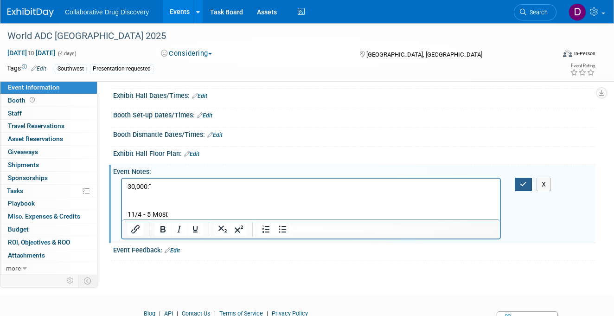
click at [523, 185] on icon "button" at bounding box center [523, 184] width 7 height 6
